Goal: Find specific page/section: Find specific page/section

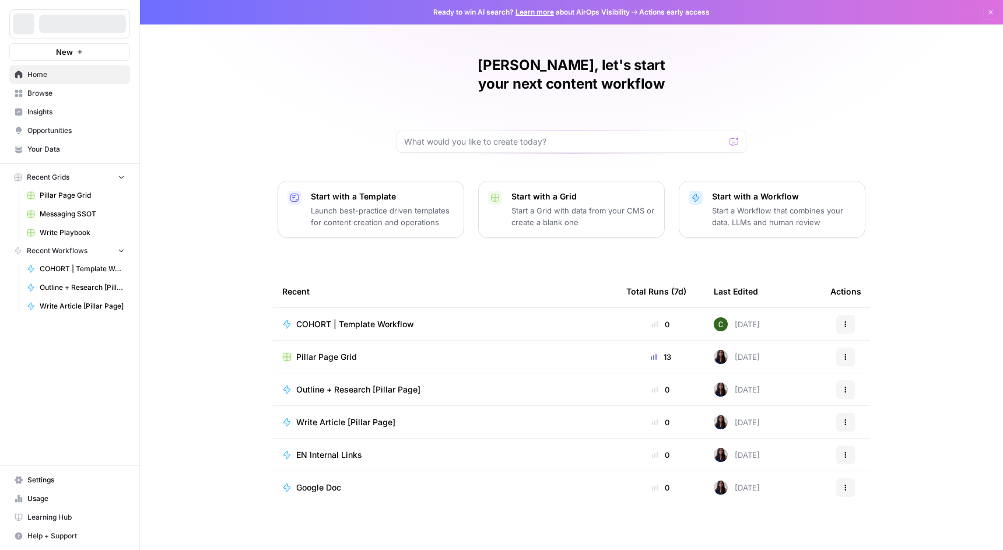
click at [64, 87] on link "Browse" at bounding box center [69, 93] width 121 height 19
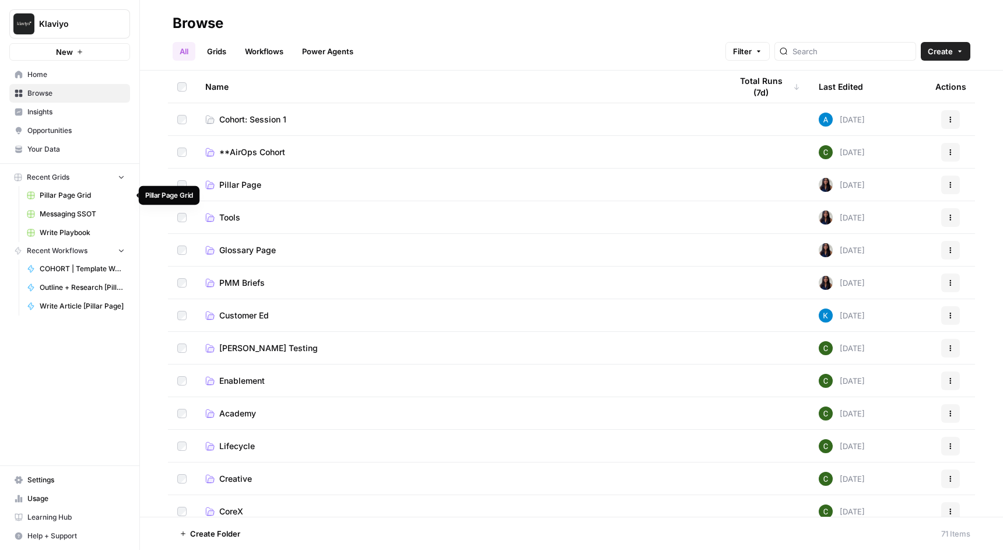
click at [87, 192] on span "Pillar Page Grid" at bounding box center [82, 195] width 85 height 10
